Goal: Task Accomplishment & Management: Use online tool/utility

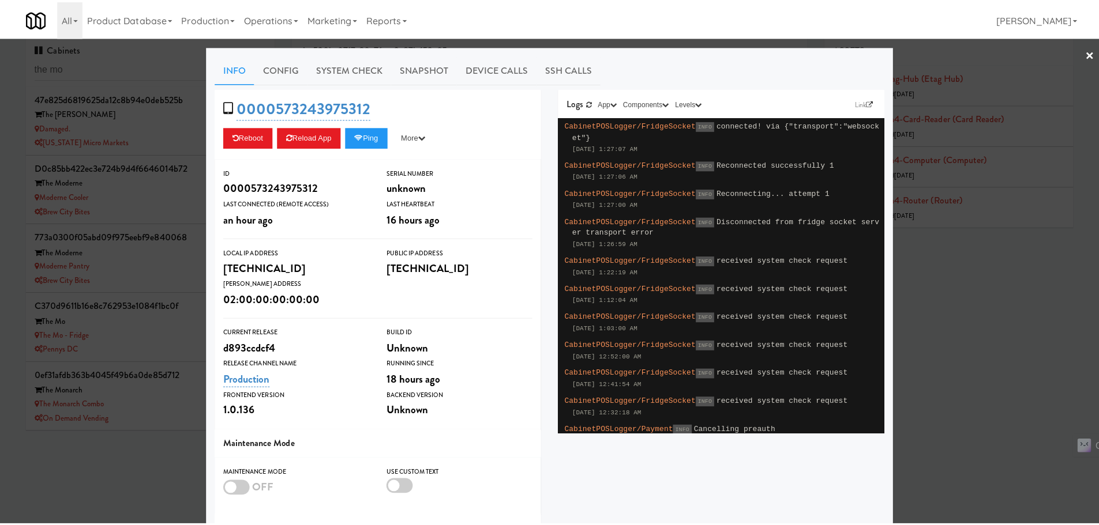
scroll to position [69, 0]
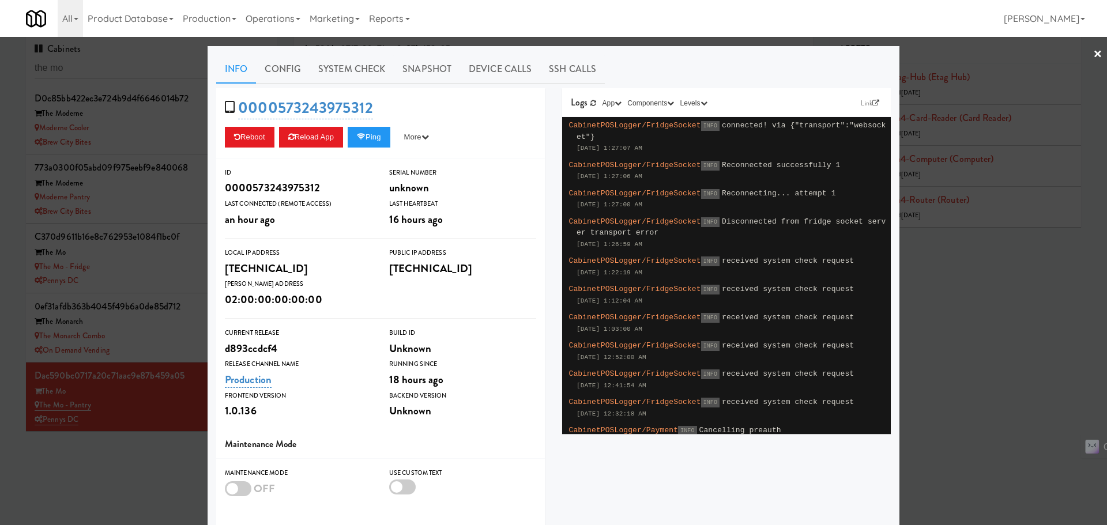
click at [141, 472] on div at bounding box center [553, 262] width 1107 height 525
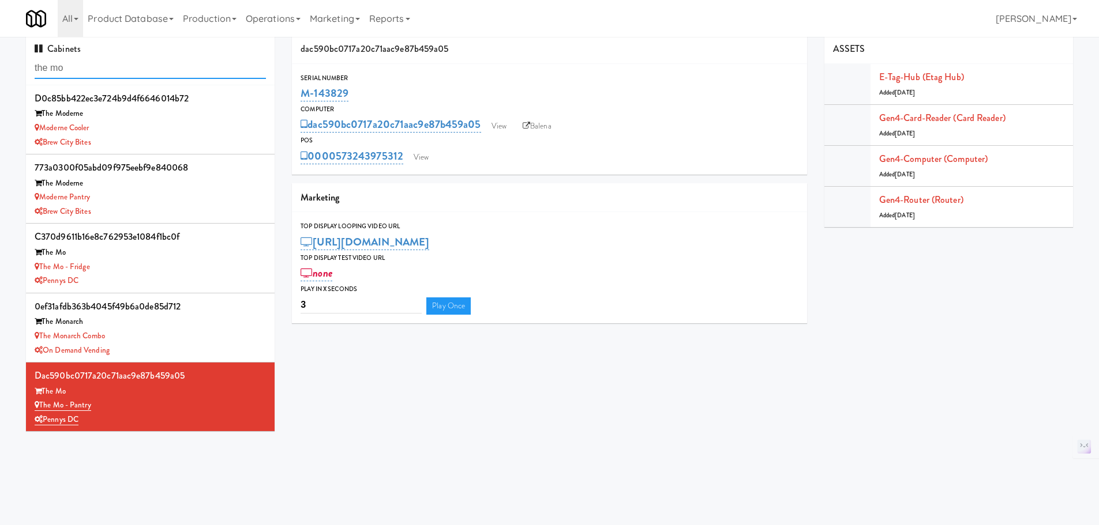
click at [111, 63] on input "the mo" at bounding box center [150, 68] width 231 height 21
click at [61, 69] on input "the mo" at bounding box center [150, 68] width 231 height 21
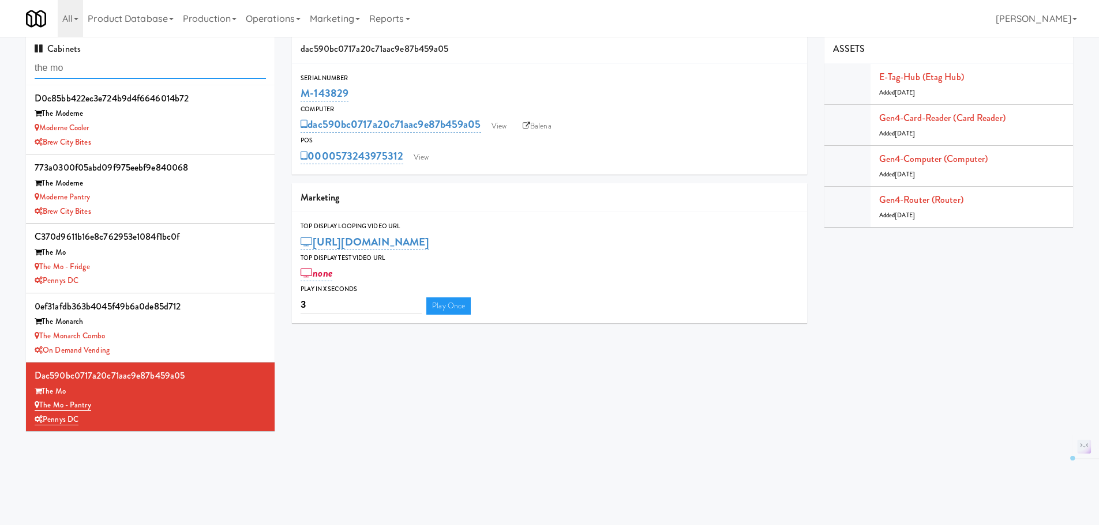
click at [61, 69] on input "the mo" at bounding box center [150, 68] width 231 height 21
paste input "M-161225"
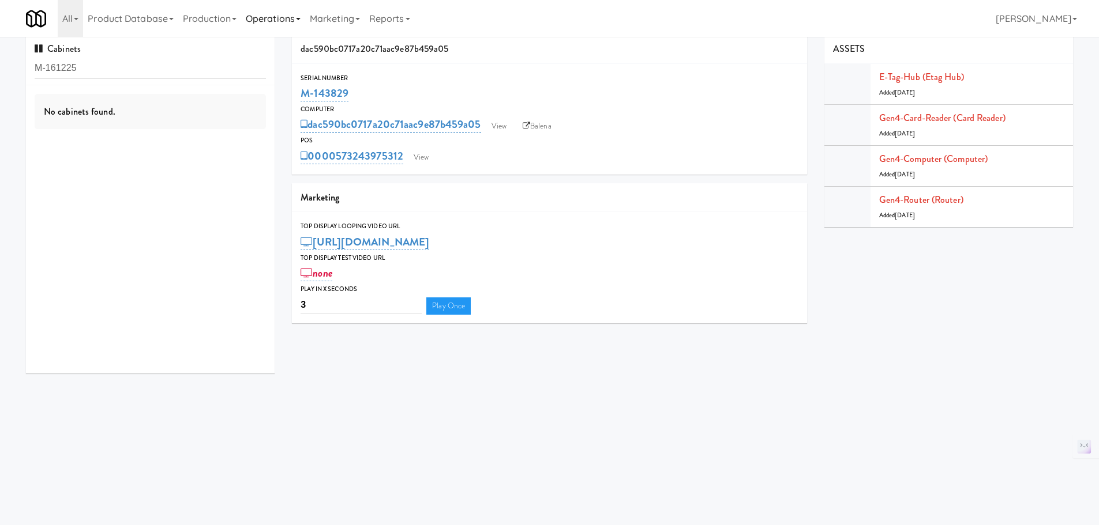
click at [258, 18] on link "Operations" at bounding box center [273, 18] width 64 height 37
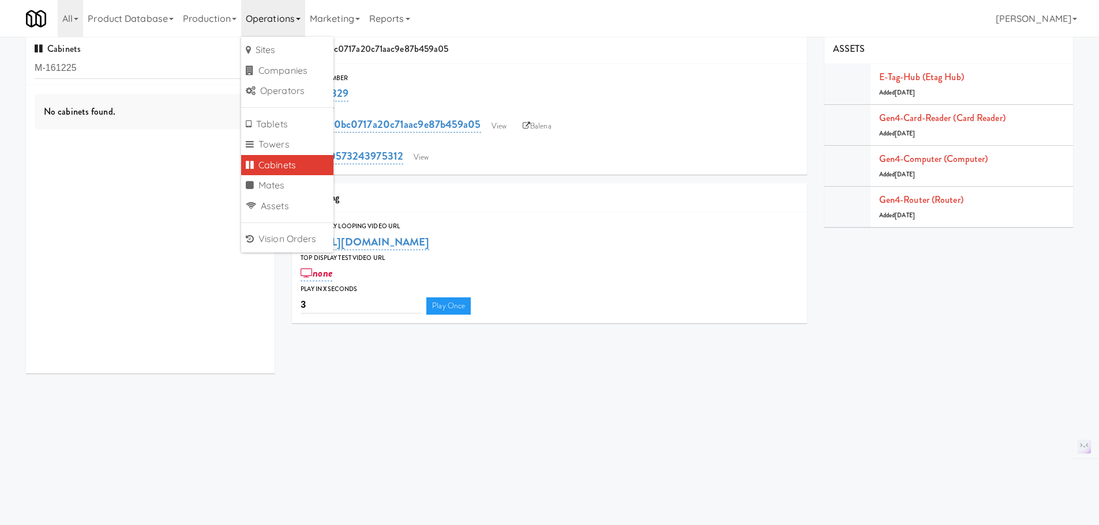
click at [630, 129] on div "dac590bc0717a20c71aac9e87b459a05 View Balena" at bounding box center [549, 125] width 498 height 20
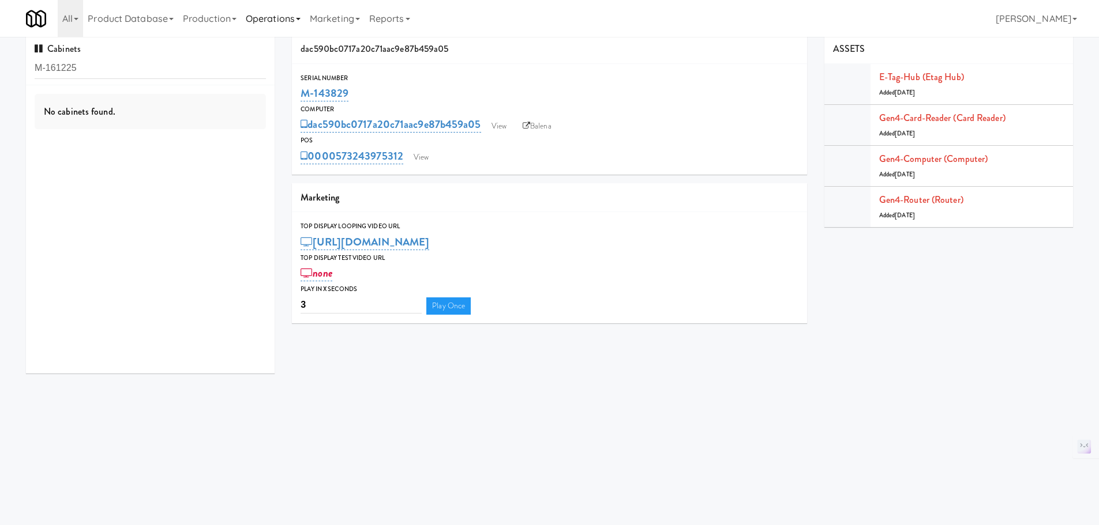
click at [281, 21] on link "Operations" at bounding box center [273, 18] width 64 height 37
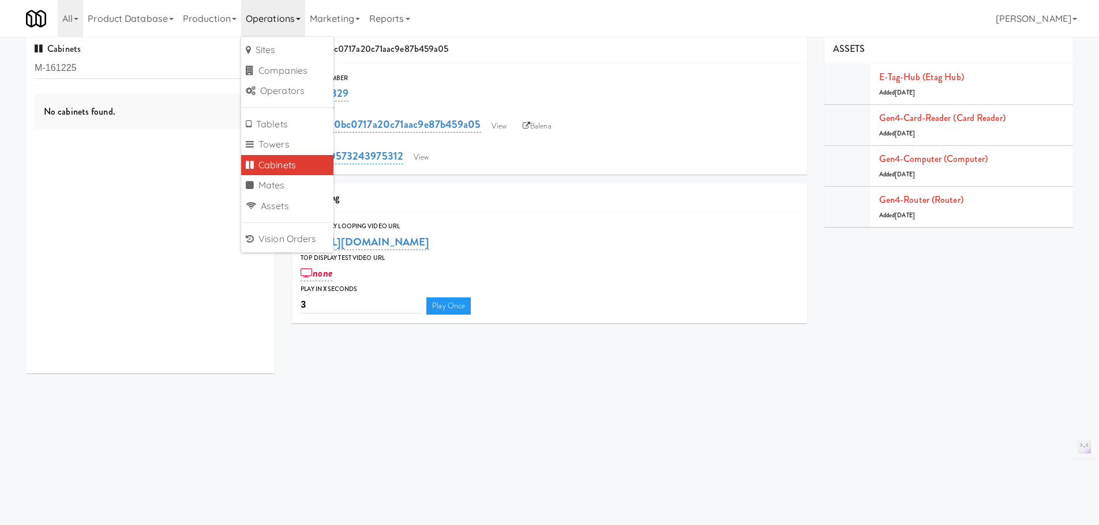
click at [534, 77] on div "Serial Number" at bounding box center [549, 79] width 498 height 12
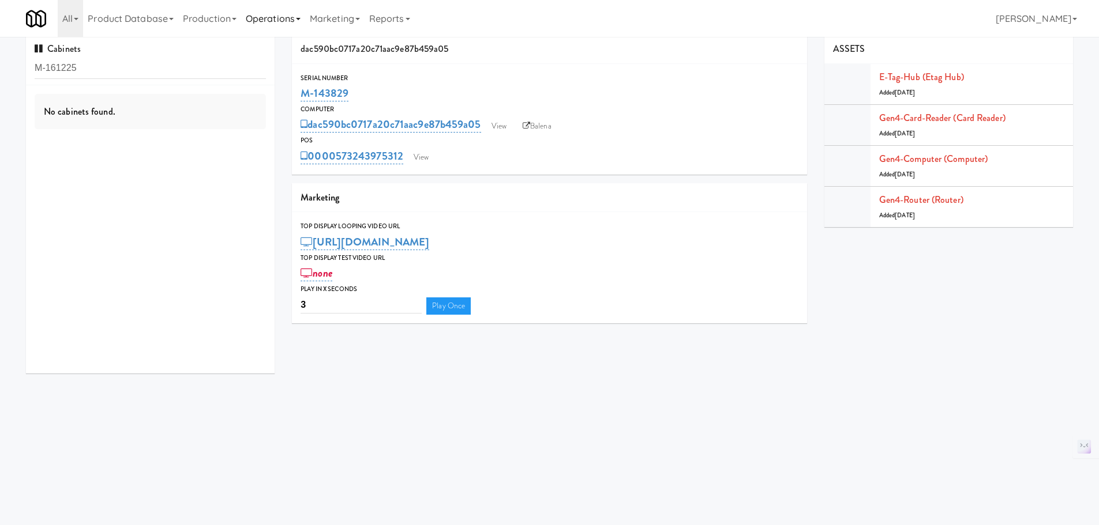
click at [290, 16] on link "Operations" at bounding box center [273, 18] width 64 height 37
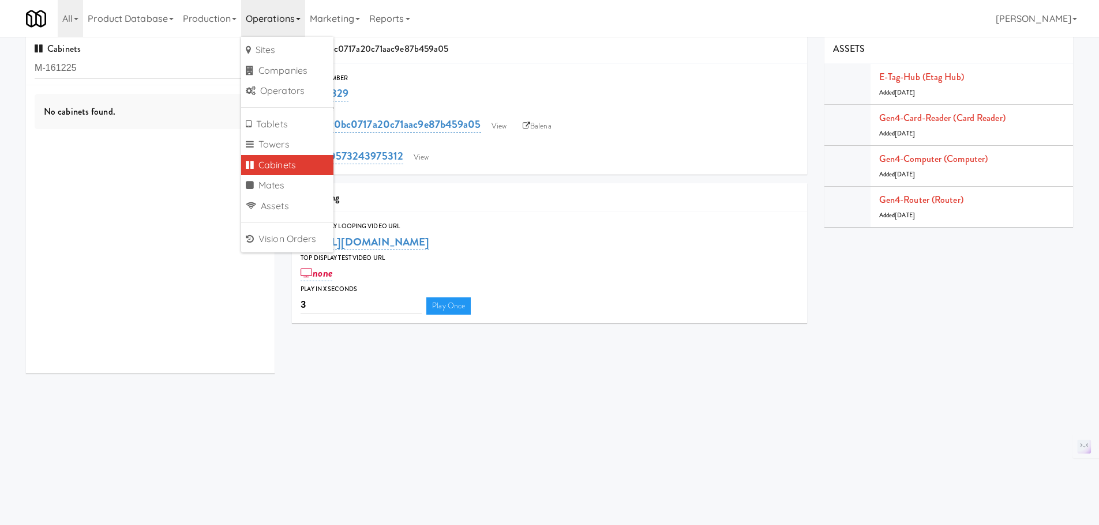
click at [547, 87] on div "M-143829" at bounding box center [549, 94] width 498 height 20
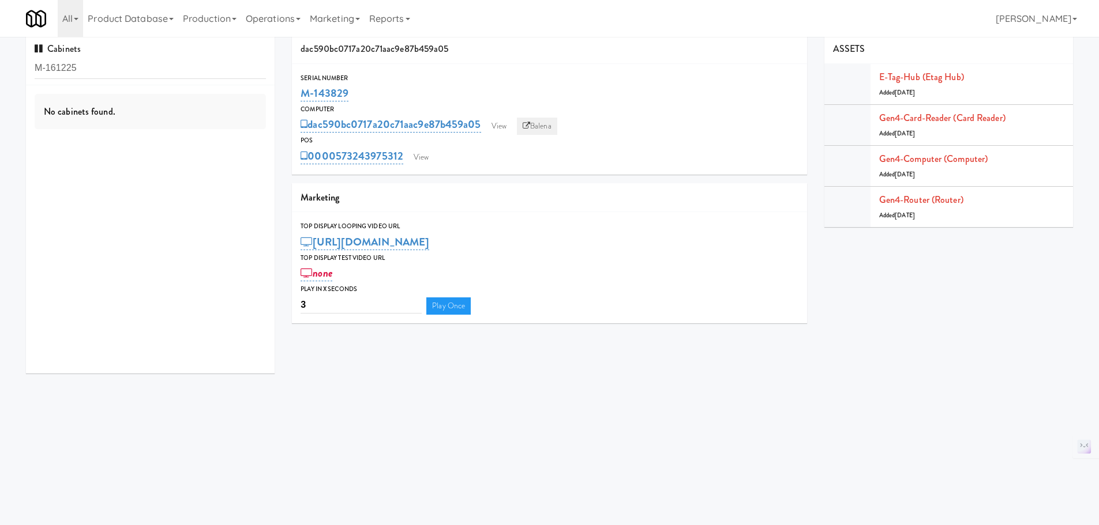
click at [547, 126] on link "Balena" at bounding box center [537, 126] width 40 height 17
click at [113, 66] on input "M-161225" at bounding box center [150, 68] width 231 height 21
paste input "7f0ab72d0e86ac19c168bb5c0b3f3c38"
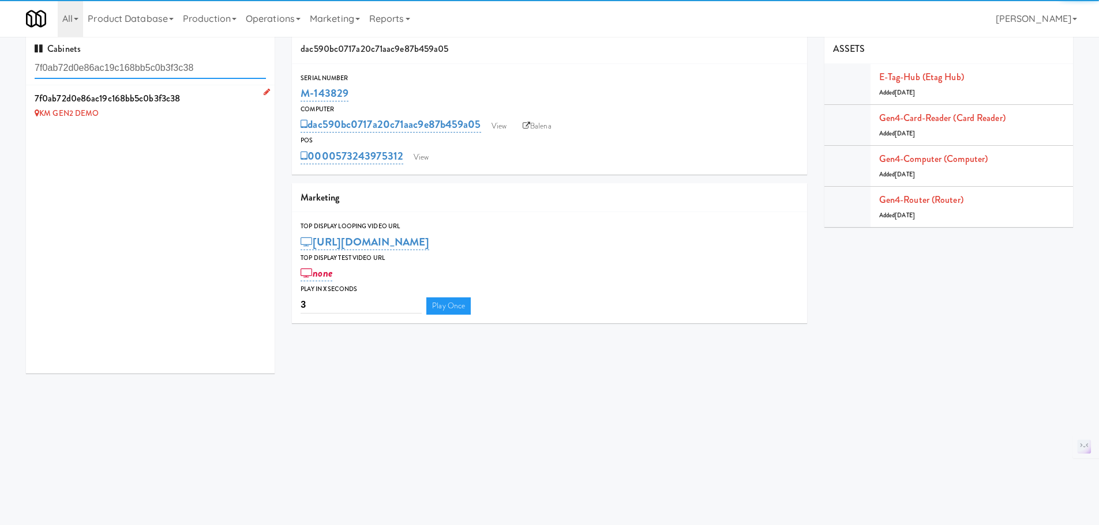
type input "7f0ab72d0e86ac19c168bb5c0b3f3c38"
click at [226, 122] on li "7f0ab72d0e86ac19c168bb5c0b3f3c38 KM GEN2 DEMO" at bounding box center [150, 105] width 249 height 40
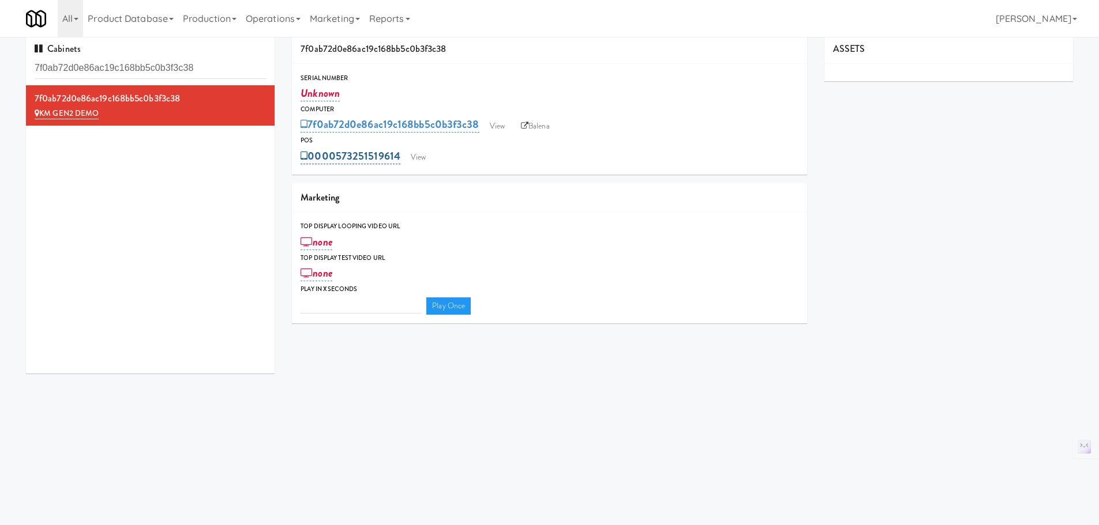
type input "3"
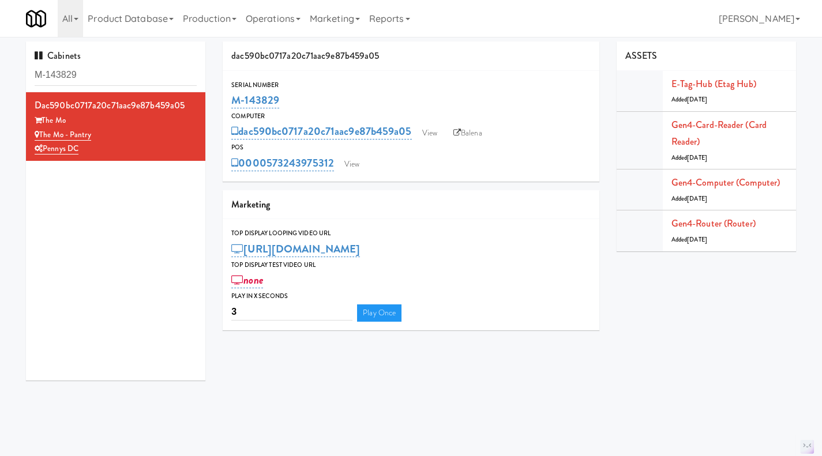
drag, startPoint x: 256, startPoint y: 103, endPoint x: 205, endPoint y: 108, distance: 51.0
click at [205, 108] on div "Cabinets M-143829 dac590bc0717a20c71aac9e87b459a05 The Mo The Mo - Pantry Penny…" at bounding box center [410, 216] width 787 height 348
click at [307, 93] on div "M-143829" at bounding box center [410, 101] width 359 height 20
drag, startPoint x: 288, startPoint y: 100, endPoint x: 228, endPoint y: 99, distance: 60.0
click at [228, 99] on div "Serial Number M-143829" at bounding box center [411, 95] width 377 height 31
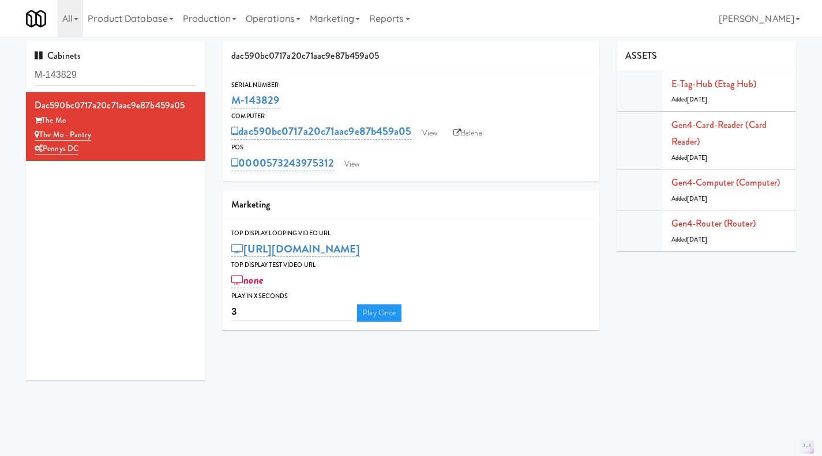
copy link "M-143829"
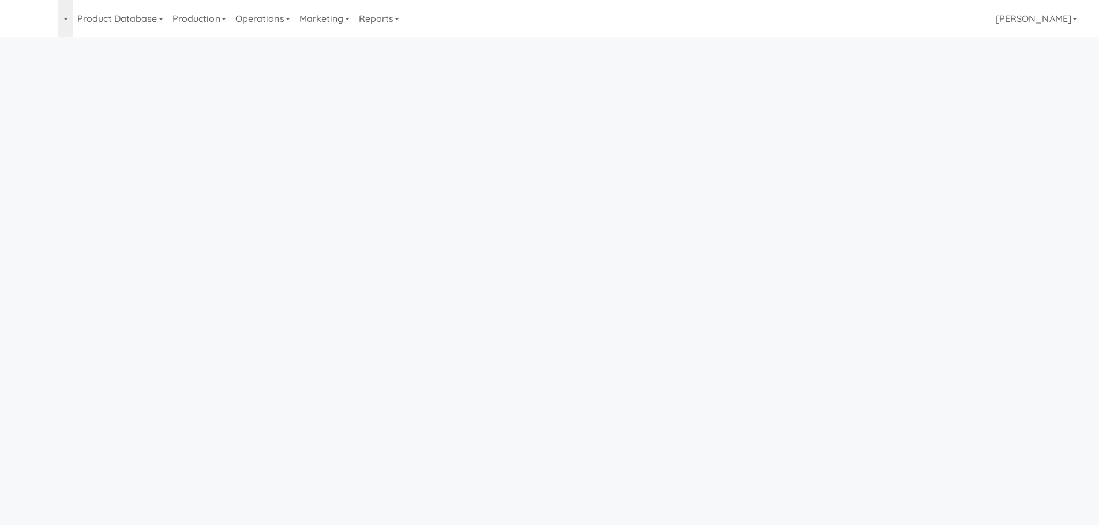
scroll to position [7, 0]
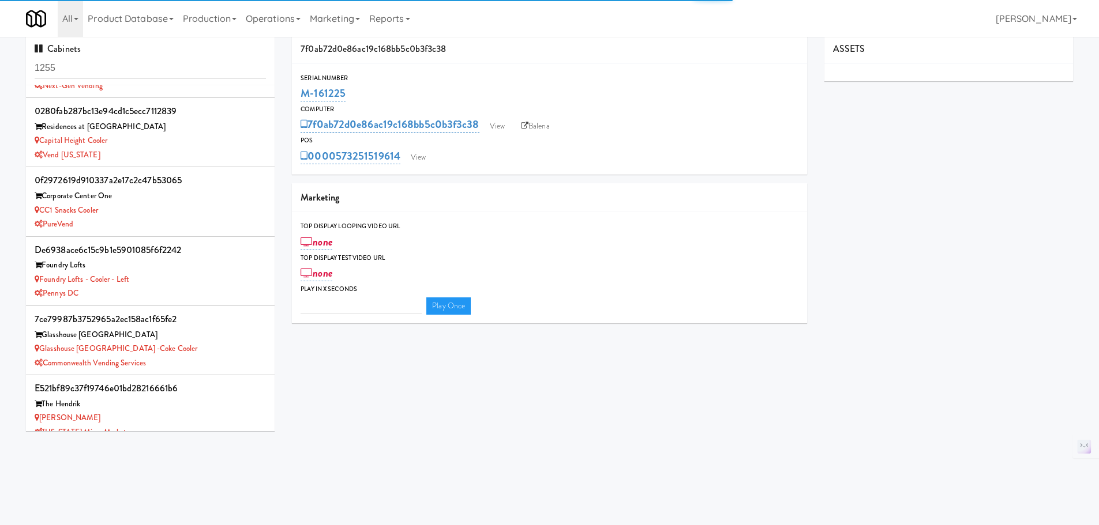
type input "3"
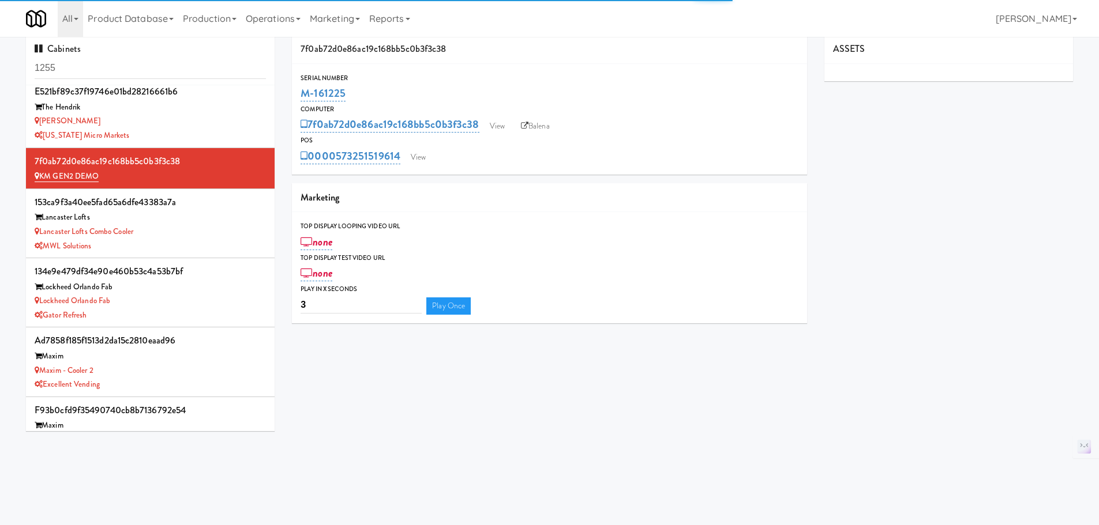
scroll to position [725, 0]
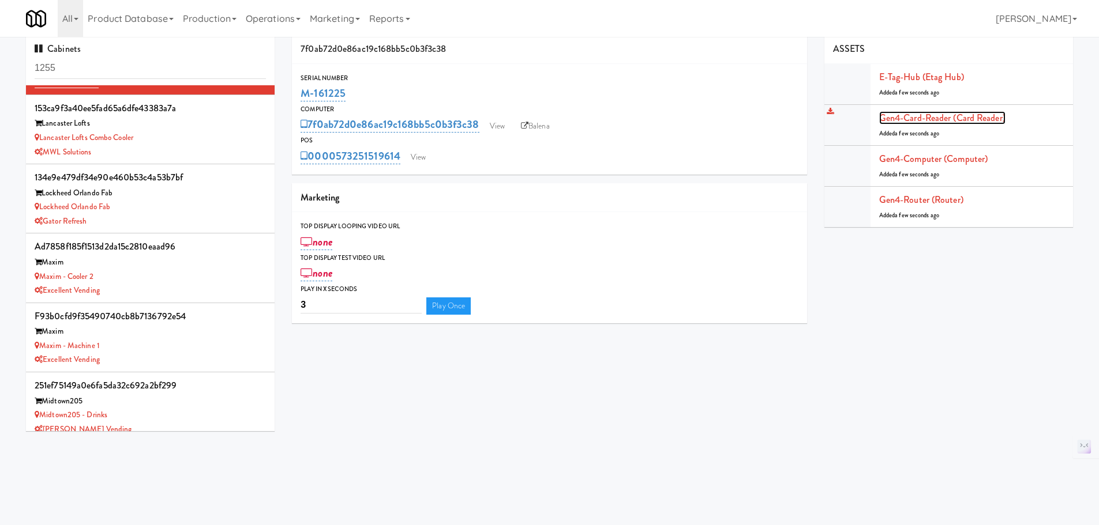
click at [927, 119] on link "Gen4-card-reader (Card Reader)" at bounding box center [942, 117] width 126 height 13
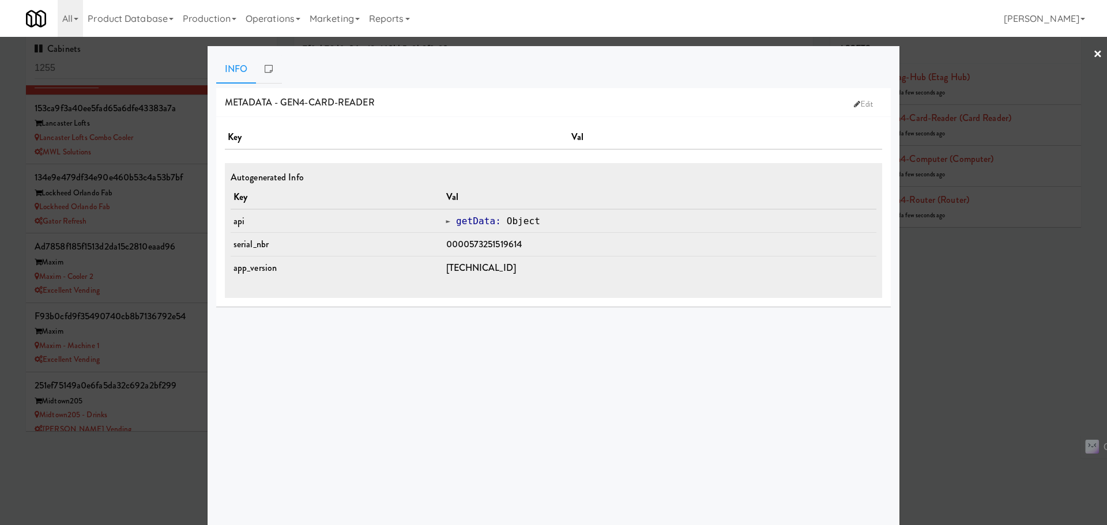
click at [976, 298] on div at bounding box center [553, 262] width 1107 height 525
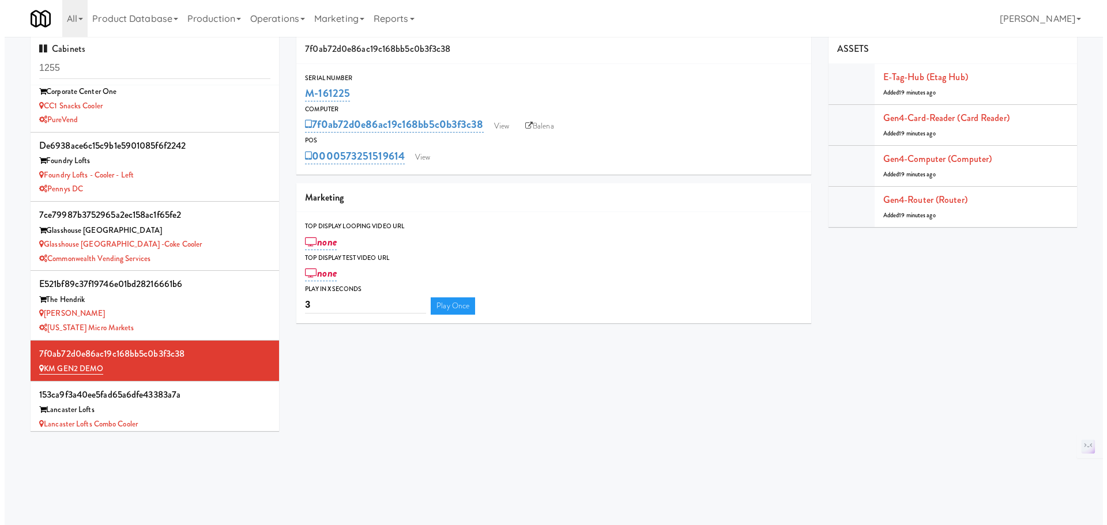
scroll to position [437, 0]
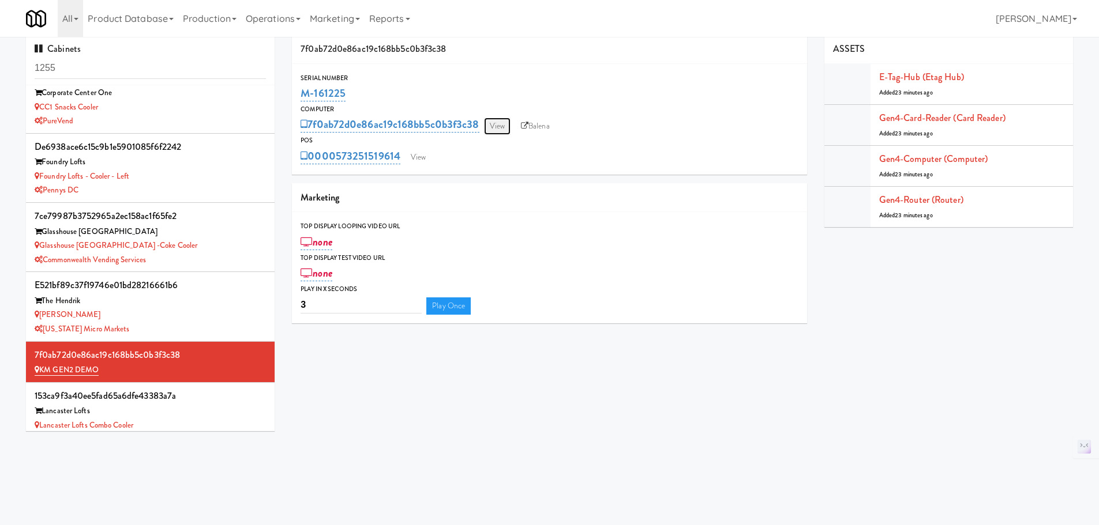
click at [506, 130] on link "View" at bounding box center [497, 126] width 27 height 17
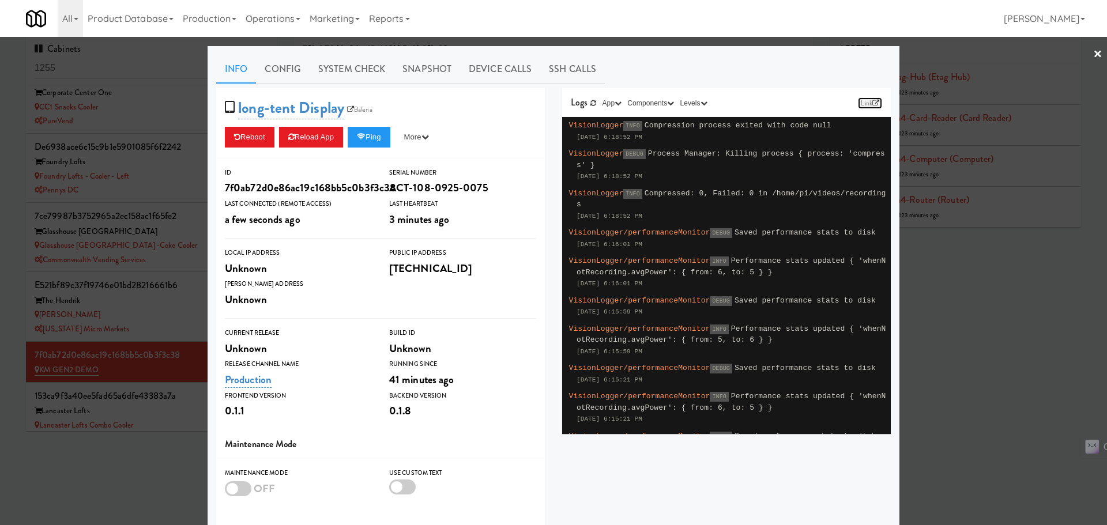
click at [863, 101] on link "Link" at bounding box center [870, 103] width 24 height 12
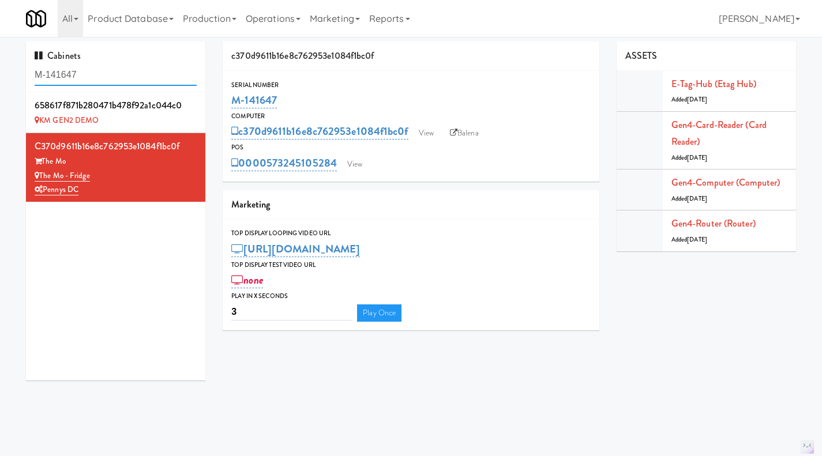
click at [108, 70] on input "M-141647" at bounding box center [116, 75] width 162 height 21
click at [107, 70] on input "M-141647" at bounding box center [116, 75] width 162 height 21
click at [106, 69] on input "M-141647" at bounding box center [116, 75] width 162 height 21
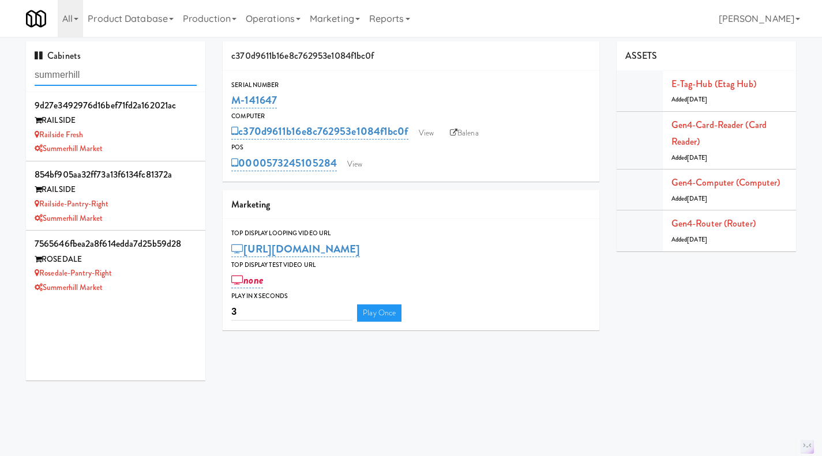
drag, startPoint x: 93, startPoint y: 74, endPoint x: 29, endPoint y: 76, distance: 64.0
click at [29, 76] on div "Cabinets summerhill" at bounding box center [115, 67] width 179 height 51
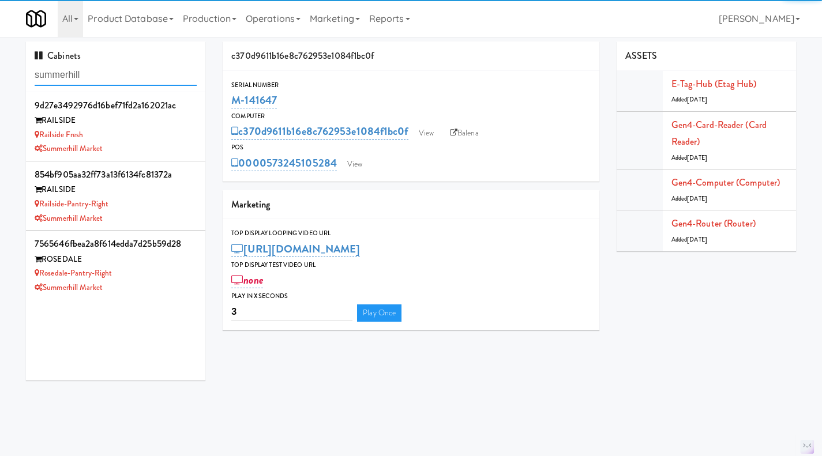
type input "summerhill"
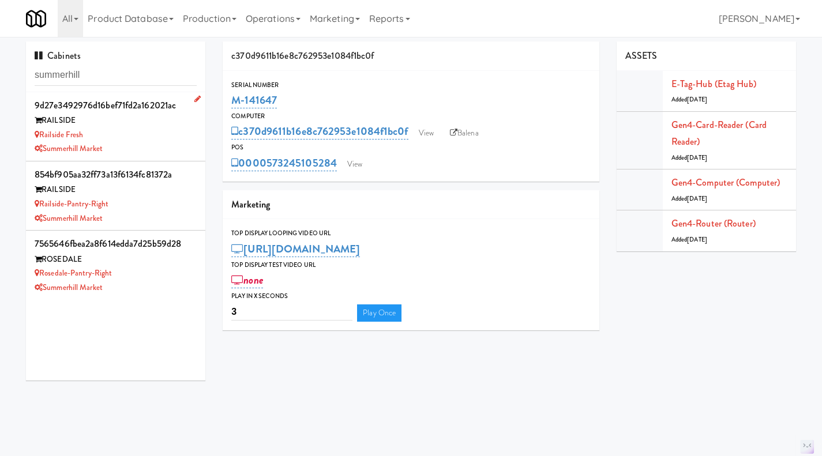
click at [149, 128] on div "Railside Fresh" at bounding box center [116, 135] width 162 height 14
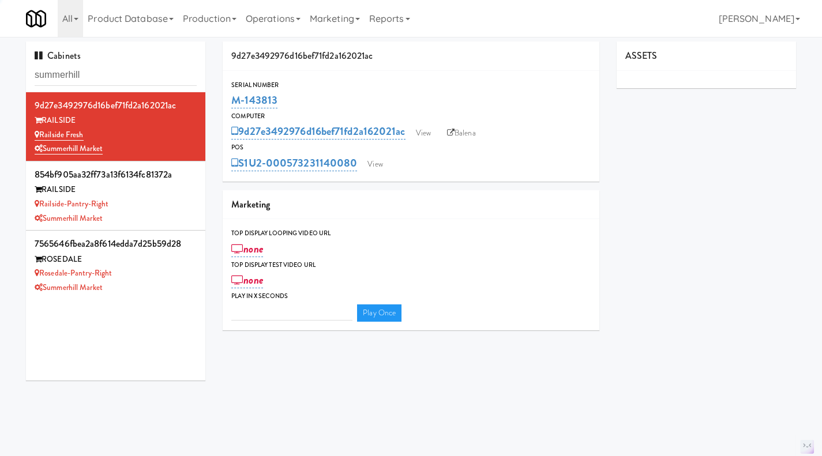
type input "3"
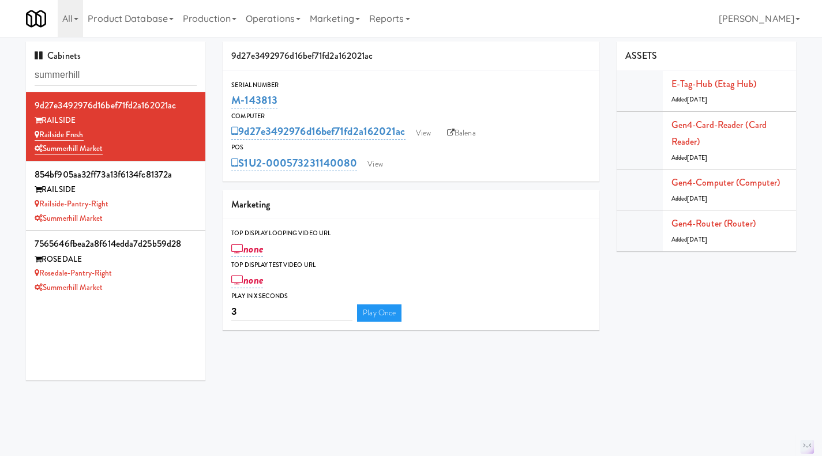
drag, startPoint x: 294, startPoint y: 100, endPoint x: 231, endPoint y: 102, distance: 63.5
click at [231, 102] on div "Serial Number M-143813" at bounding box center [411, 95] width 377 height 31
click at [166, 205] on div "Railside-Pantry-Right" at bounding box center [116, 204] width 162 height 14
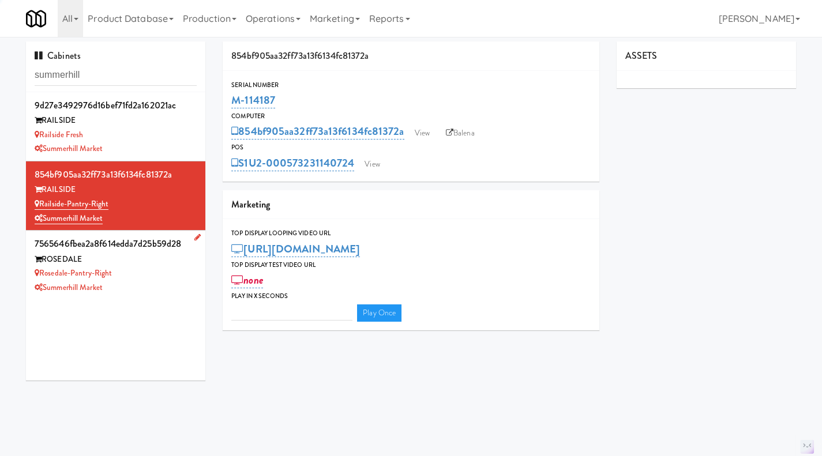
type input "3"
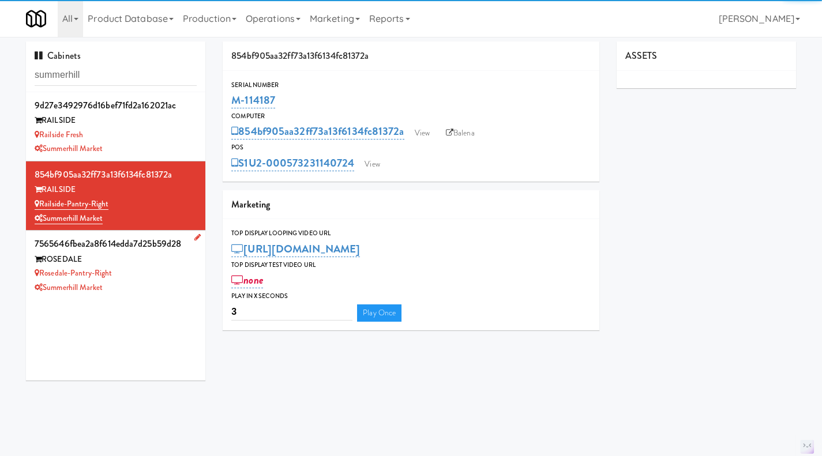
click at [151, 287] on div "Summerhill Market" at bounding box center [116, 288] width 162 height 14
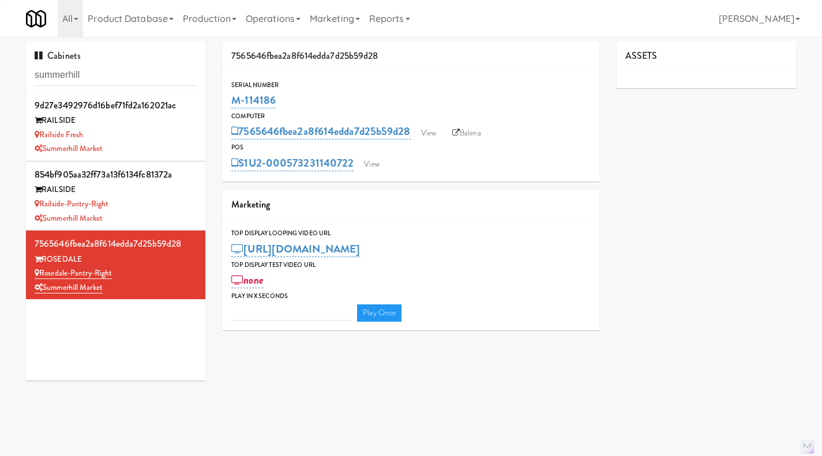
type input "3"
